Goal: Task Accomplishment & Management: Manage account settings

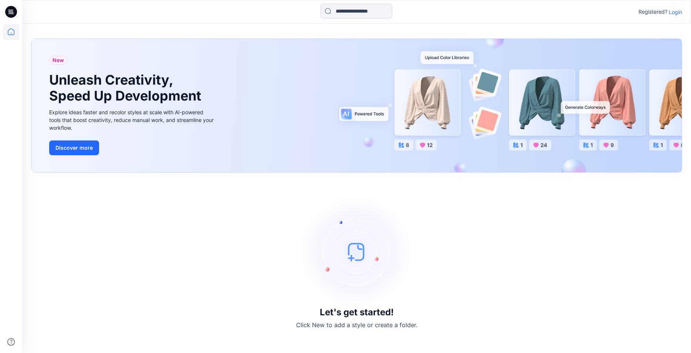
click at [676, 11] on p "Login" at bounding box center [675, 12] width 13 height 8
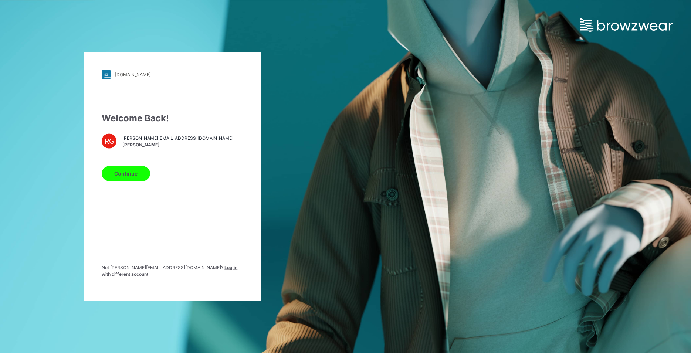
click at [133, 175] on button "Continue" at bounding box center [126, 173] width 48 height 15
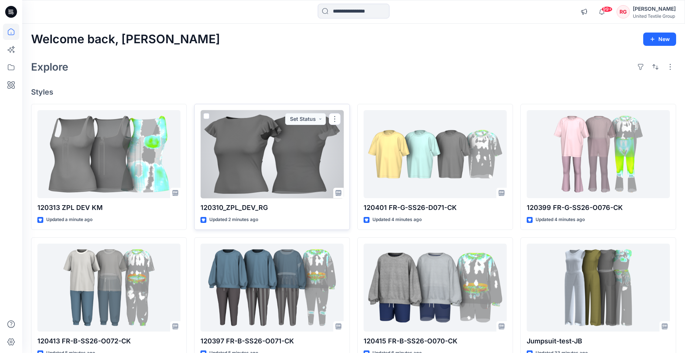
click at [280, 167] on div at bounding box center [271, 154] width 143 height 88
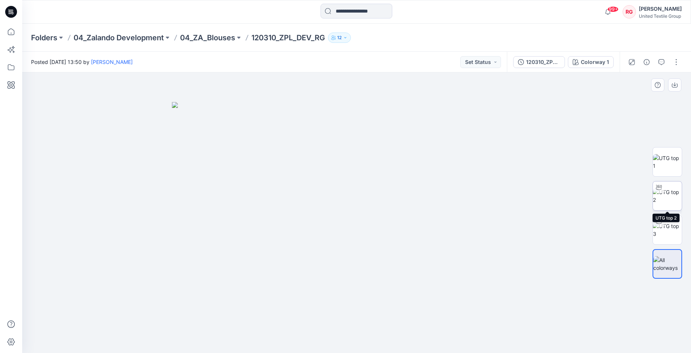
click at [669, 202] on img at bounding box center [667, 196] width 29 height 16
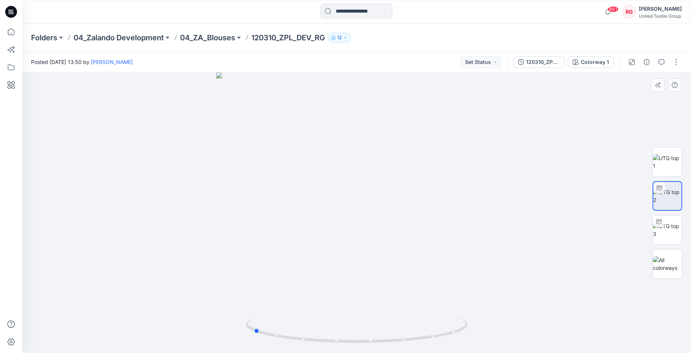
drag, startPoint x: 356, startPoint y: 342, endPoint x: 475, endPoint y: 324, distance: 119.8
click at [475, 324] on div at bounding box center [356, 212] width 669 height 281
click at [534, 63] on div "120310_ZPL_DEV_RG" at bounding box center [543, 62] width 34 height 8
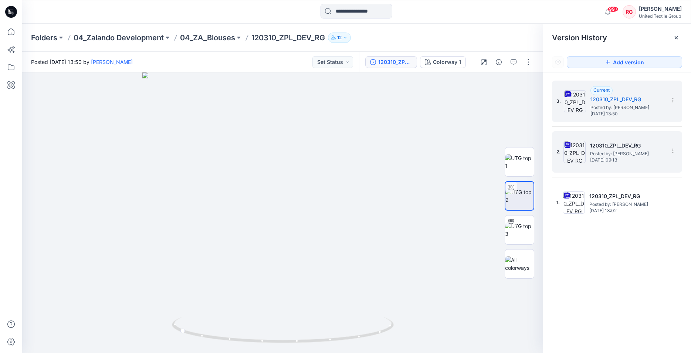
click at [629, 148] on h5 "120310_ZPL_DEV_RG" at bounding box center [627, 145] width 74 height 9
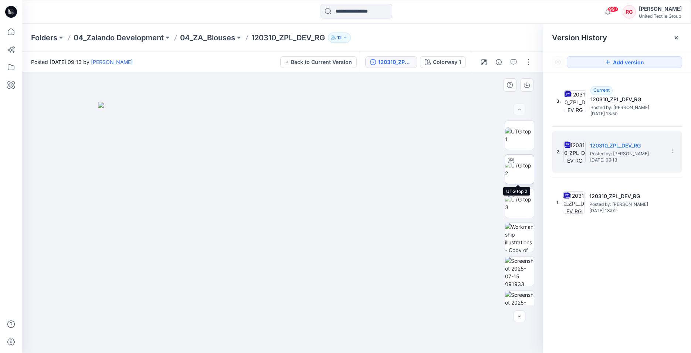
click at [525, 169] on img at bounding box center [519, 170] width 29 height 16
drag, startPoint x: 283, startPoint y: 342, endPoint x: 398, endPoint y: 328, distance: 116.2
click at [398, 328] on div at bounding box center [282, 212] width 521 height 281
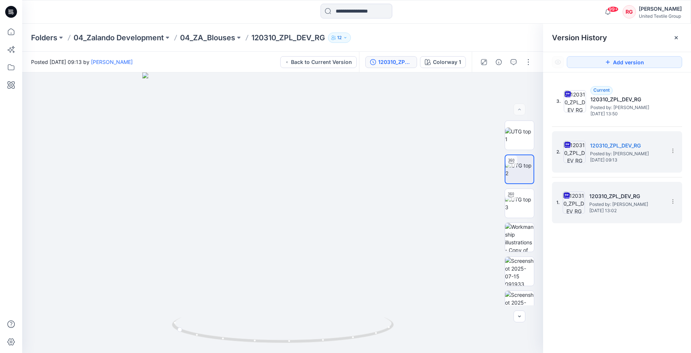
click at [625, 199] on h5 "120310_ZPL_DEV_RG" at bounding box center [627, 196] width 74 height 9
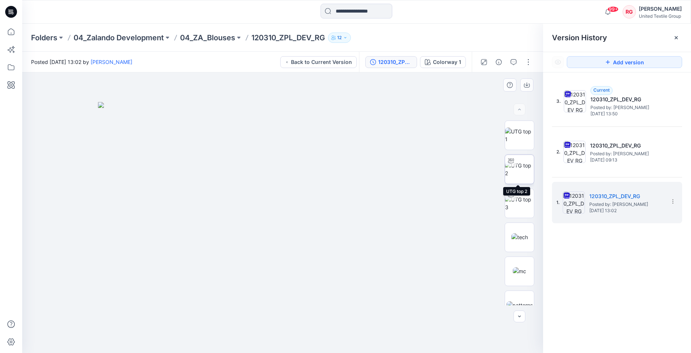
click at [516, 169] on img at bounding box center [519, 170] width 29 height 16
drag, startPoint x: 282, startPoint y: 344, endPoint x: 397, endPoint y: 338, distance: 115.6
click at [397, 338] on div at bounding box center [282, 212] width 521 height 281
click at [526, 240] on img at bounding box center [520, 237] width 17 height 8
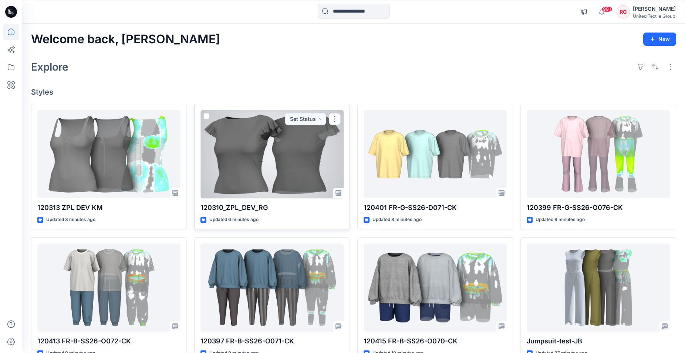
click at [296, 150] on div at bounding box center [271, 154] width 143 height 88
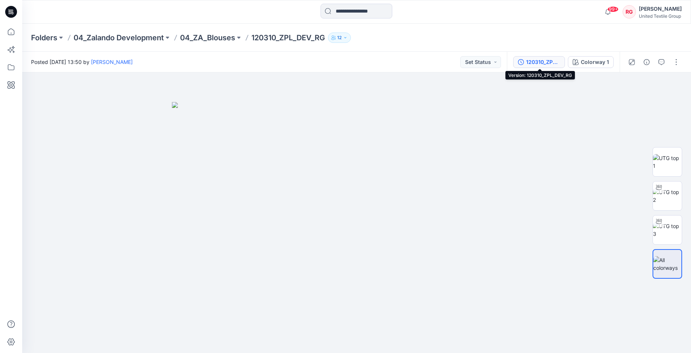
click at [550, 61] on div "120310_ZPL_DEV_RG" at bounding box center [543, 62] width 34 height 8
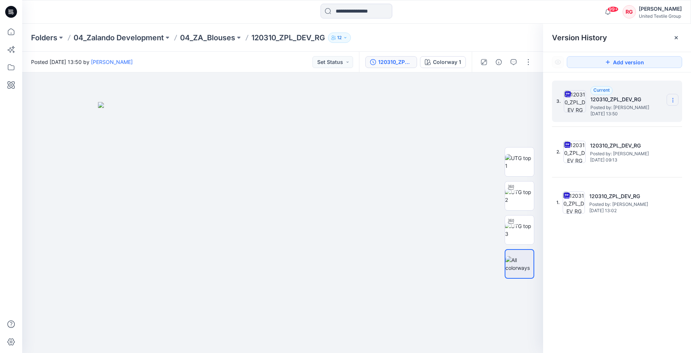
click at [675, 99] on icon at bounding box center [673, 100] width 6 height 6
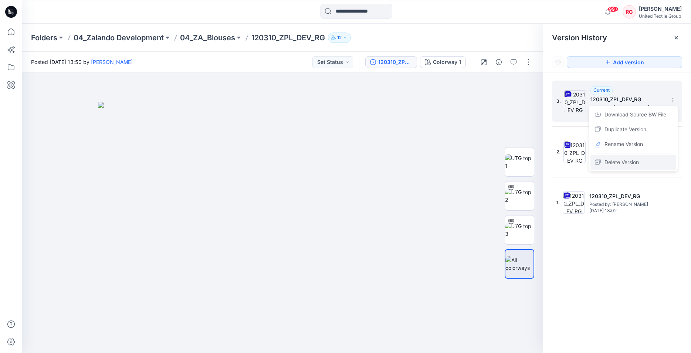
click at [626, 163] on span "Delete Version" at bounding box center [622, 162] width 34 height 9
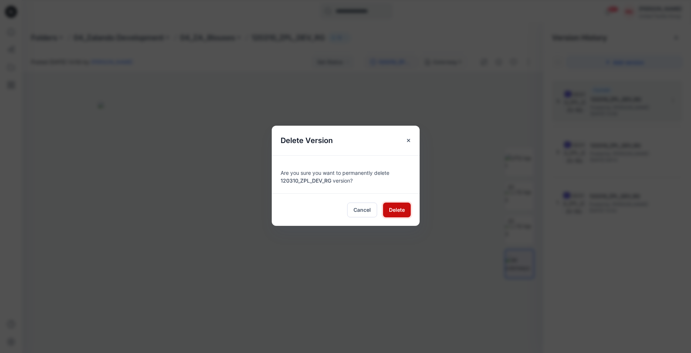
click at [398, 212] on span "Delete" at bounding box center [397, 210] width 16 height 8
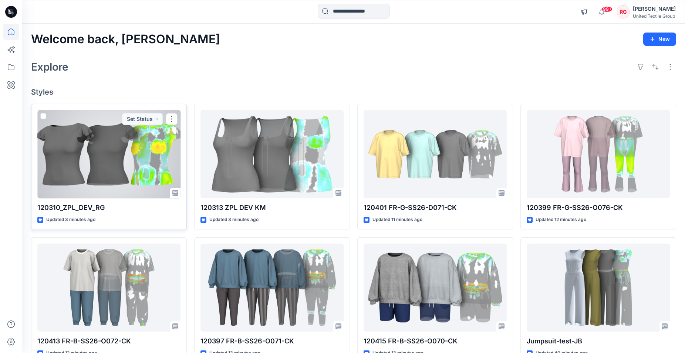
click at [114, 155] on div at bounding box center [108, 154] width 143 height 88
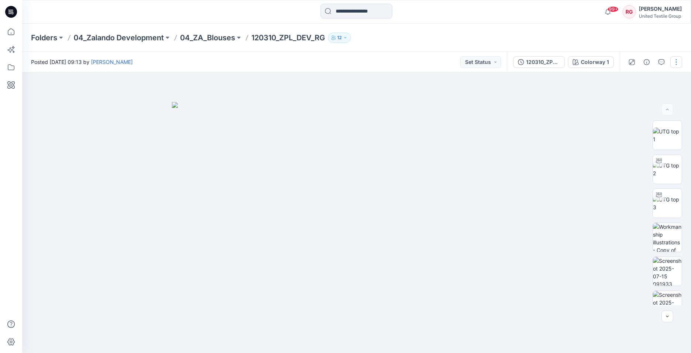
click at [677, 61] on button "button" at bounding box center [677, 62] width 12 height 12
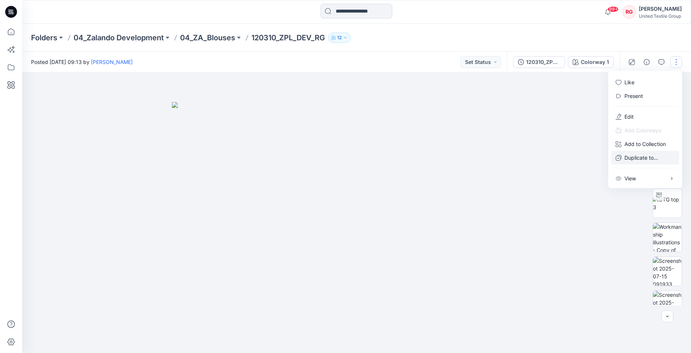
click at [637, 158] on p "Duplicate to..." at bounding box center [642, 158] width 34 height 8
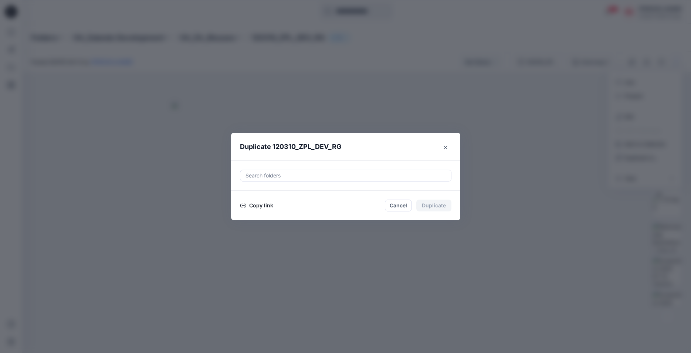
click at [266, 208] on button "Copy link" at bounding box center [257, 205] width 34 height 9
